Goal: Task Accomplishment & Management: Use online tool/utility

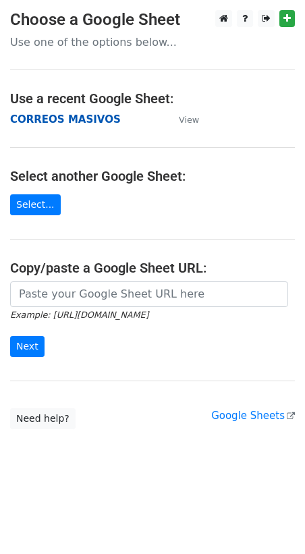
click at [66, 119] on strong "CORREOS MASIVOS" at bounding box center [65, 119] width 111 height 12
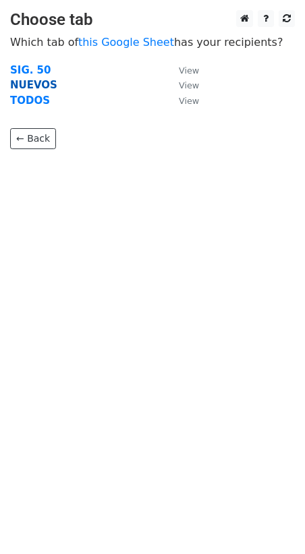
click at [26, 88] on strong "NUEVOS" at bounding box center [33, 85] width 47 height 12
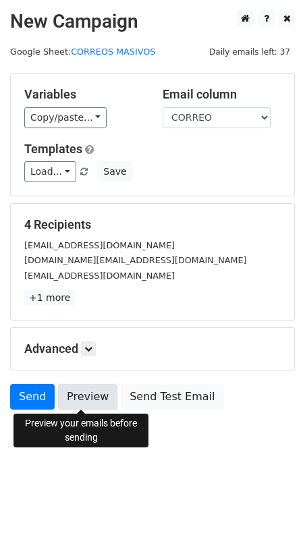
click at [84, 392] on link "Preview" at bounding box center [87, 397] width 59 height 26
